Goal: Task Accomplishment & Management: Use online tool/utility

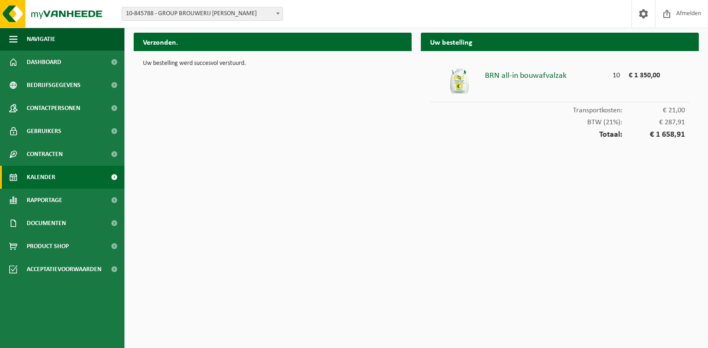
click at [45, 176] on span "Kalender" at bounding box center [41, 177] width 29 height 23
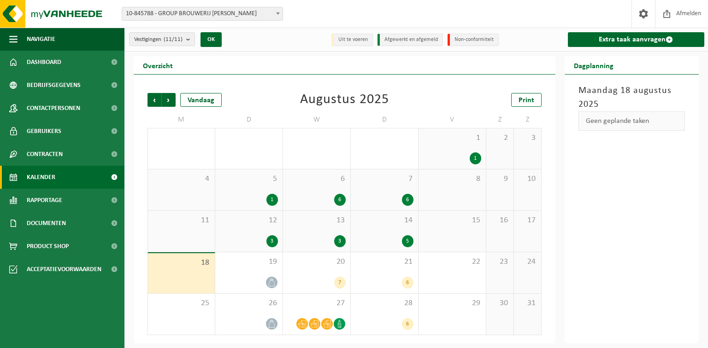
click at [396, 227] on div "14 5" at bounding box center [384, 231] width 67 height 41
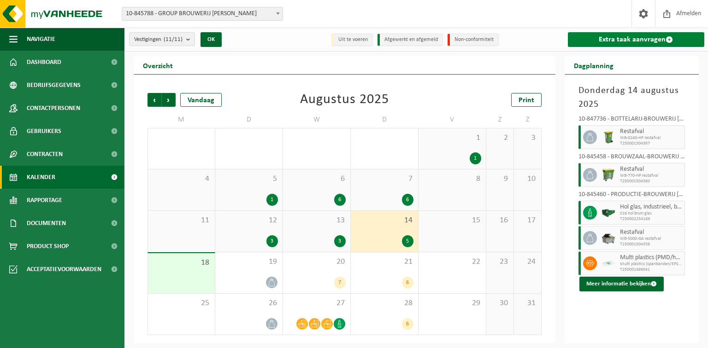
click at [595, 39] on link "Extra taak aanvragen" at bounding box center [636, 39] width 137 height 15
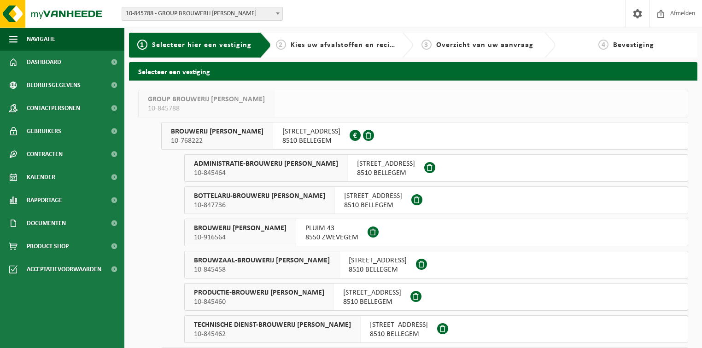
click at [243, 13] on span "10-845788 - GROUP BROUWERIJ [PERSON_NAME]" at bounding box center [202, 13] width 160 height 13
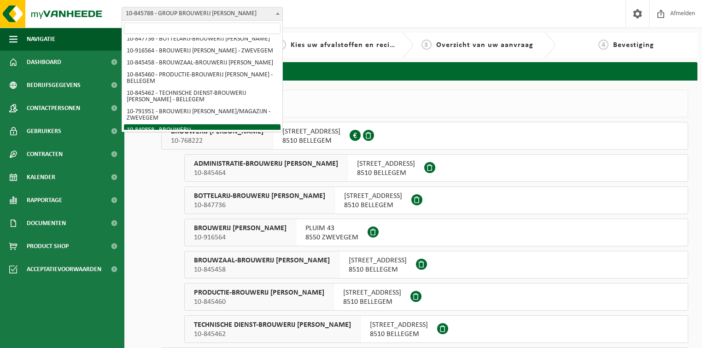
scroll to position [55, 0]
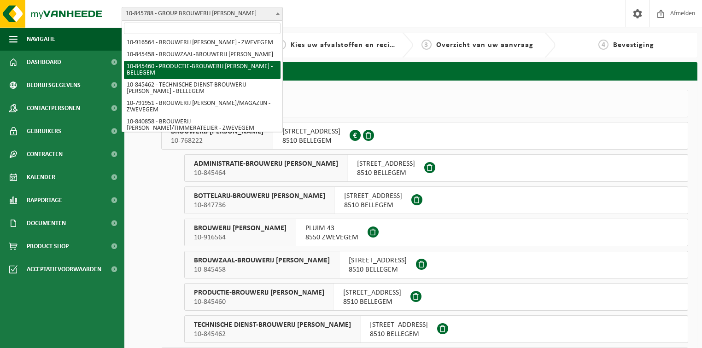
select select "93533"
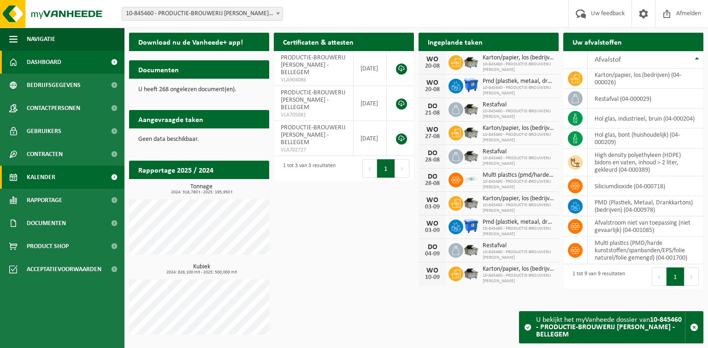
click at [36, 179] on span "Kalender" at bounding box center [41, 177] width 29 height 23
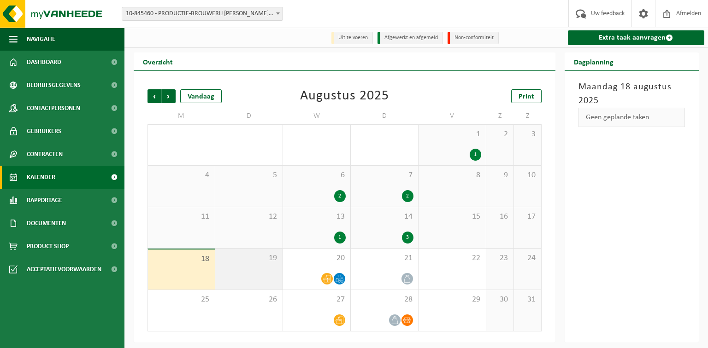
click at [254, 263] on span "19" at bounding box center [249, 258] width 58 height 10
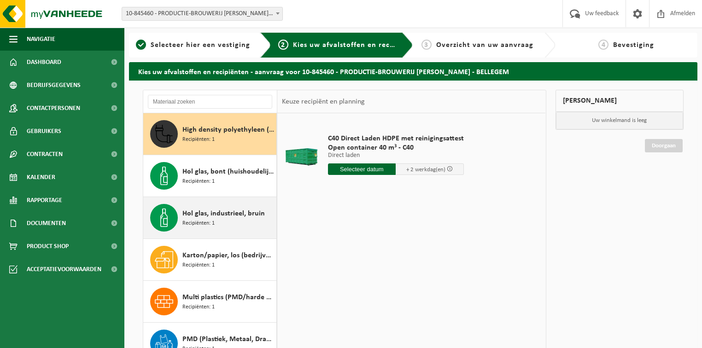
click at [222, 224] on div "Hol glas, industrieel, bruin Recipiënten: 1" at bounding box center [228, 218] width 92 height 28
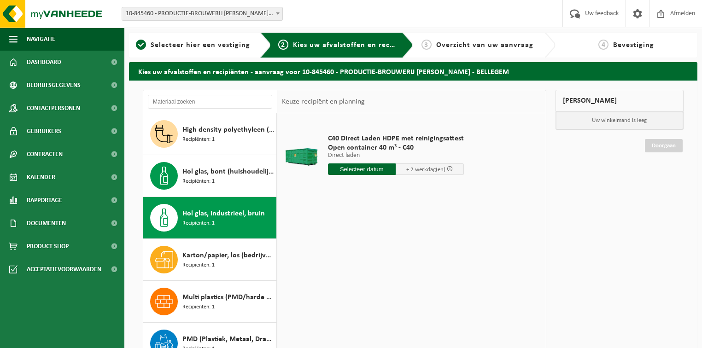
scroll to position [57, 0]
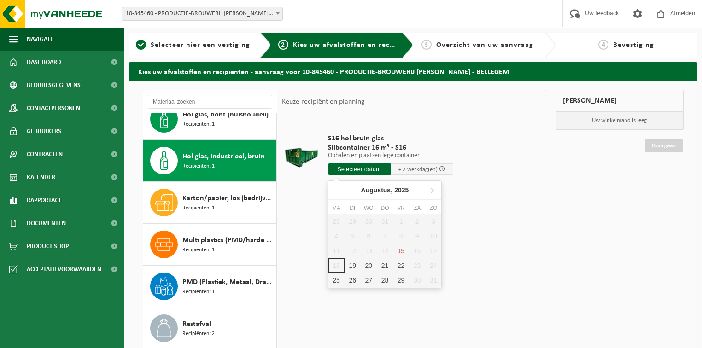
click at [361, 169] on input "text" at bounding box center [359, 170] width 63 height 12
click at [352, 267] on div "19" at bounding box center [353, 265] width 16 height 15
type input "Van 2025-08-19"
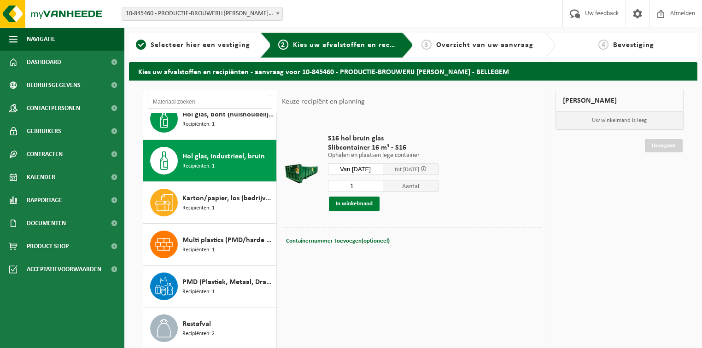
click at [366, 204] on button "In winkelmand" at bounding box center [354, 204] width 51 height 15
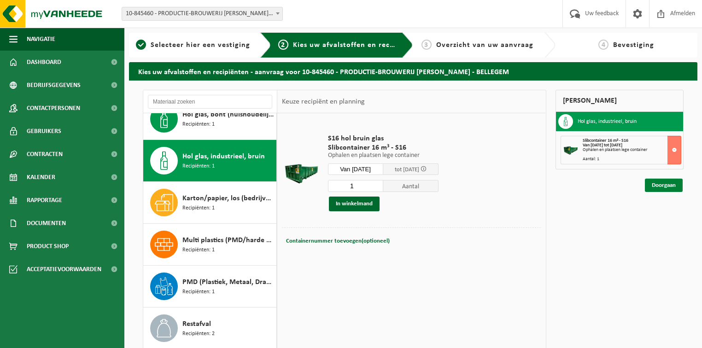
click at [667, 184] on link "Doorgaan" at bounding box center [664, 185] width 38 height 13
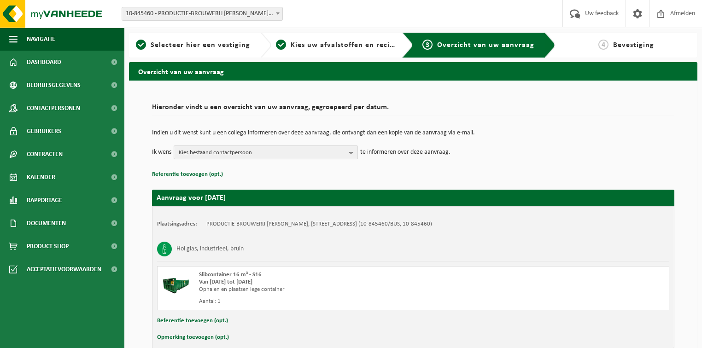
click at [308, 154] on span "Kies bestaand contactpersoon" at bounding box center [262, 153] width 167 height 14
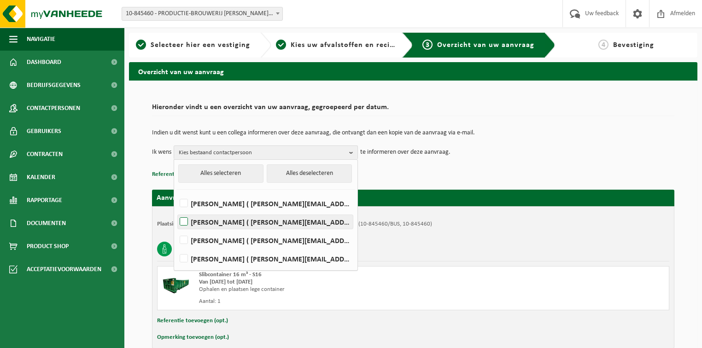
click at [214, 222] on label "Mathieu Moenens ( mathieu.moenens@omer.be )" at bounding box center [265, 222] width 175 height 14
click at [176, 211] on input "Mathieu Moenens ( mathieu.moenens@omer.be )" at bounding box center [176, 210] width 0 height 0
checkbox input "true"
click at [452, 169] on p "Referentie toevoegen (opt.)" at bounding box center [413, 175] width 522 height 12
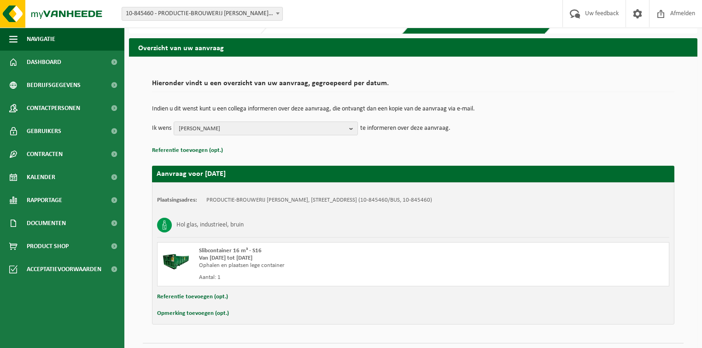
scroll to position [46, 0]
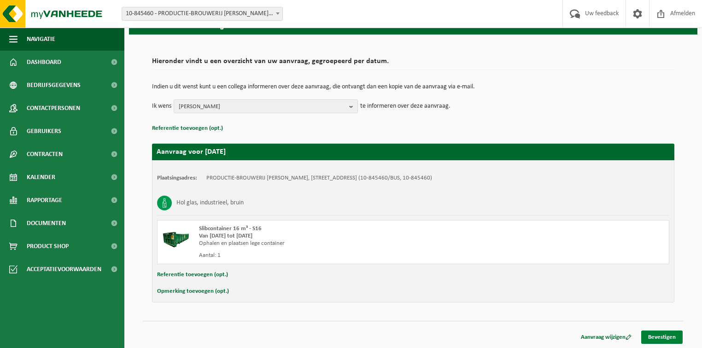
click at [680, 336] on link "Bevestigen" at bounding box center [661, 337] width 41 height 13
